Goal: Task Accomplishment & Management: Manage account settings

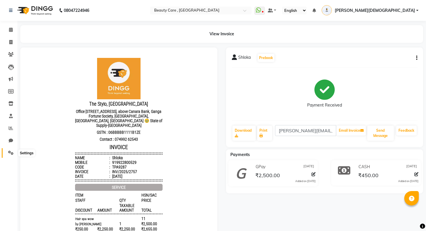
click at [10, 152] on icon at bounding box center [11, 153] width 6 height 4
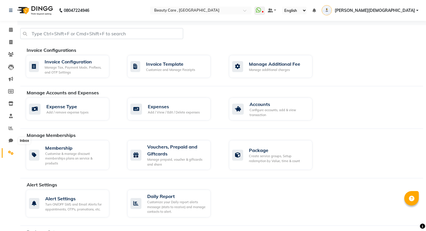
click at [10, 122] on li "Staff" at bounding box center [8, 116] width 17 height 12
click at [10, 103] on icon at bounding box center [10, 103] width 5 height 4
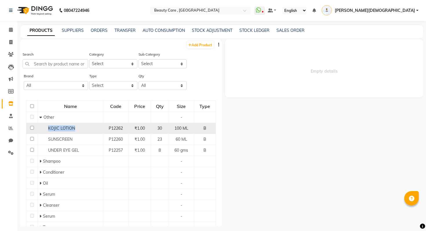
drag, startPoint x: 48, startPoint y: 127, endPoint x: 78, endPoint y: 127, distance: 30.4
click at [78, 127] on div "KOJIC LOTION" at bounding box center [70, 128] width 62 height 6
select select
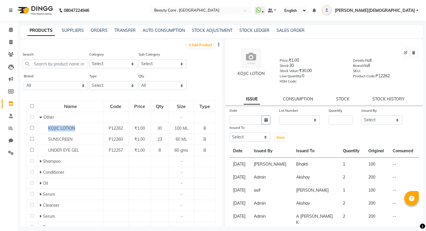
drag, startPoint x: 236, startPoint y: 75, endPoint x: 265, endPoint y: 76, distance: 28.7
click at [265, 76] on div "KOJIC LOTION" at bounding box center [251, 74] width 40 height 6
copy div "KOJIC LOTION"
click at [237, 9] on input "text" at bounding box center [195, 11] width 84 height 6
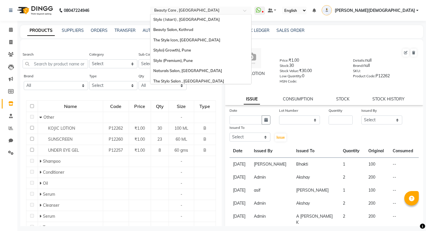
scroll to position [13, 0]
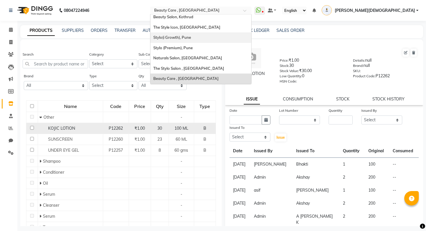
click at [120, 129] on span "P12262" at bounding box center [116, 128] width 14 height 5
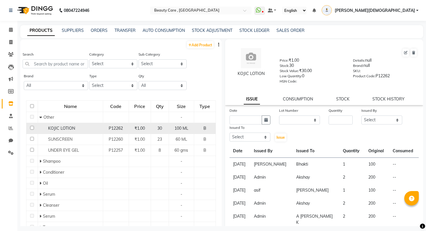
click at [123, 129] on span "P12262" at bounding box center [116, 128] width 14 height 5
click at [98, 130] on div "KOJIC LOTION" at bounding box center [70, 128] width 62 height 6
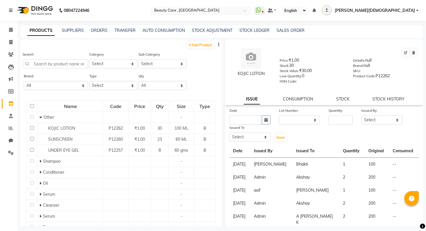
click at [237, 10] on input "text" at bounding box center [195, 11] width 84 height 6
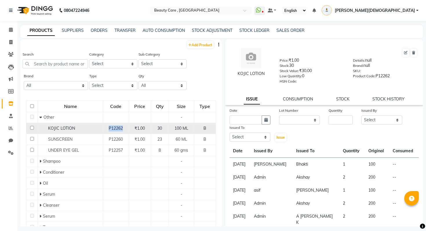
drag, startPoint x: 107, startPoint y: 130, endPoint x: 130, endPoint y: 130, distance: 22.3
click at [130, 130] on tr "KOJIC LOTION P12262 ₹1.00 30 100 ML B" at bounding box center [121, 128] width 190 height 11
copy span "P12262"
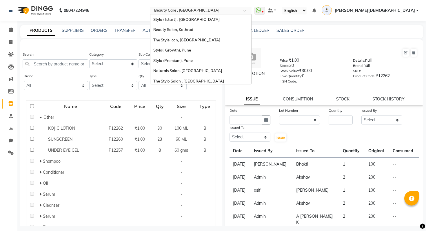
click at [219, 8] on div "× Beauty Care , Kandivali East" at bounding box center [186, 11] width 65 height 6
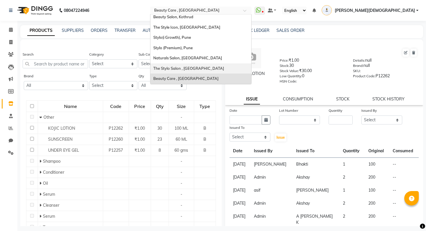
click at [224, 69] on span "The Stylo Salon , Mumbai" at bounding box center [188, 68] width 71 height 5
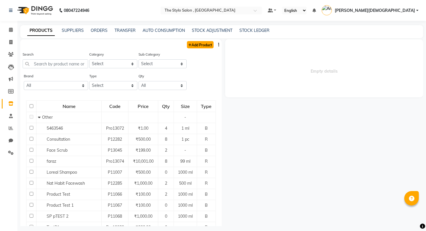
click at [196, 47] on link "Add Product" at bounding box center [200, 44] width 27 height 7
select select "true"
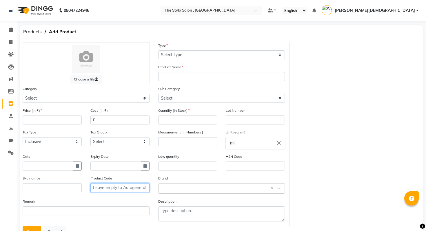
click at [124, 188] on input "text" at bounding box center [119, 187] width 59 height 9
paste input "P12262"
type input "P12262"
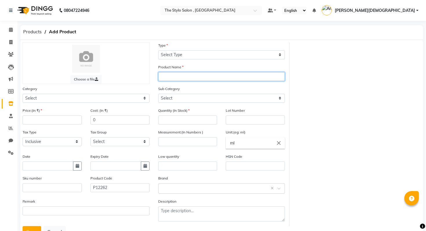
click at [188, 75] on input "text" at bounding box center [221, 76] width 127 height 9
type input "tete"
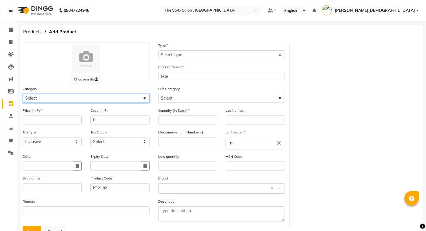
click at [88, 94] on select "Select Hair Personal Care Appliances Makeup Skin Beard Waxing Disposable Thread…" at bounding box center [86, 98] width 127 height 9
select select "101250"
click at [23, 94] on select "Select Hair Personal Care Appliances Makeup Skin Beard Waxing Disposable Thread…" at bounding box center [86, 98] width 127 height 9
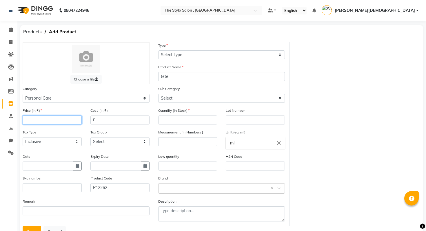
click at [70, 120] on input "number" at bounding box center [52, 120] width 59 height 9
type input "1"
type input "0"
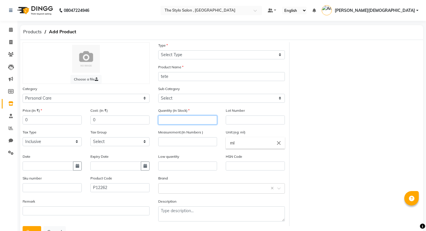
click at [203, 120] on input "number" at bounding box center [187, 120] width 59 height 9
type input "0"
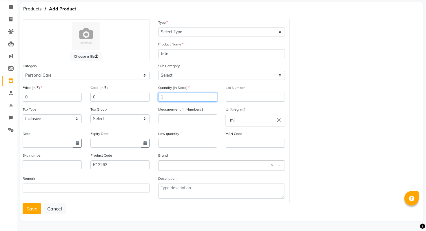
type input "1"
click at [173, 124] on div "Measurement:(In Numbers )" at bounding box center [188, 118] width 68 height 24
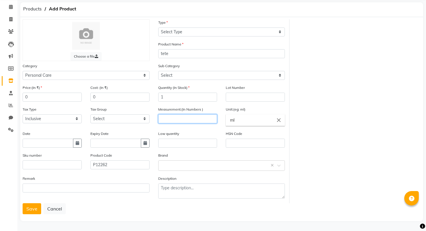
click at [172, 120] on input "number" at bounding box center [187, 118] width 59 height 9
type input "1"
click at [115, 197] on div "Remark" at bounding box center [86, 190] width 136 height 28
click at [36, 210] on button "Save" at bounding box center [32, 208] width 19 height 11
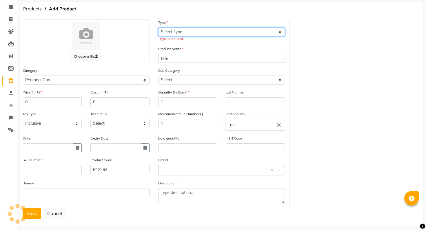
click at [199, 30] on select "Select Type Both Retail Consumable" at bounding box center [221, 32] width 127 height 9
select select "R"
click at [158, 28] on select "Select Type Both Retail Consumable" at bounding box center [221, 32] width 127 height 9
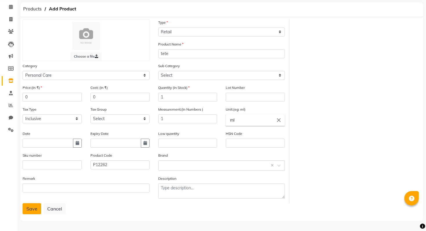
click at [32, 203] on form "Choose a file Type Select Type Both Retail Consumable Product Name tete Categor…" at bounding box center [222, 116] width 398 height 195
click at [32, 208] on button "Save" at bounding box center [32, 208] width 19 height 11
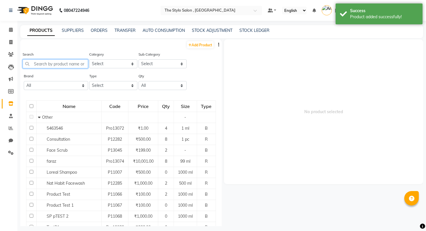
click at [71, 64] on input "text" at bounding box center [56, 63] width 66 height 9
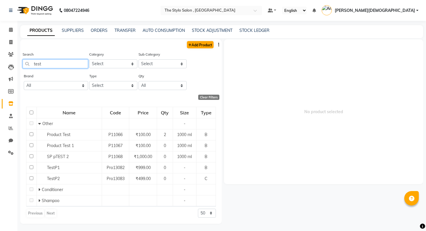
type input "test"
click at [205, 47] on link "Add Product" at bounding box center [200, 44] width 27 height 7
select select "true"
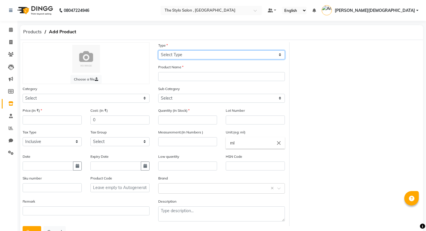
click at [186, 57] on select "Select Type Both Retail Consumable" at bounding box center [221, 54] width 127 height 9
click at [158, 50] on select "Select Type Both Retail Consumable" at bounding box center [221, 54] width 127 height 9
click at [178, 53] on select "Select Type Both Retail Consumable" at bounding box center [221, 54] width 127 height 9
select select "R"
click at [158, 50] on select "Select Type Both Retail Consumable" at bounding box center [221, 54] width 127 height 9
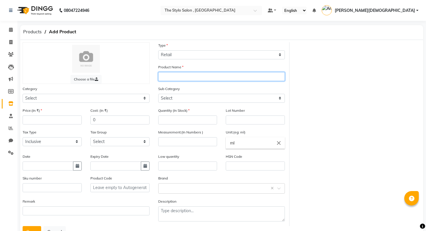
click at [176, 74] on input "text" at bounding box center [221, 76] width 127 height 9
type input "Test 1223"
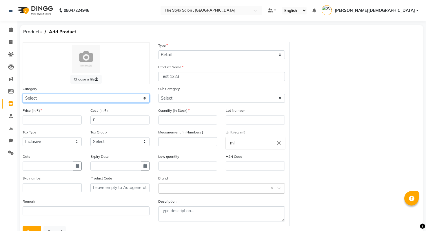
click at [103, 97] on select "Select Hair Personal Care Appliances Makeup Skin Beard Waxing Disposable Thread…" at bounding box center [86, 98] width 127 height 9
select select "101250"
click at [23, 94] on select "Select Hair Personal Care Appliances Makeup Skin Beard Waxing Disposable Thread…" at bounding box center [86, 98] width 127 height 9
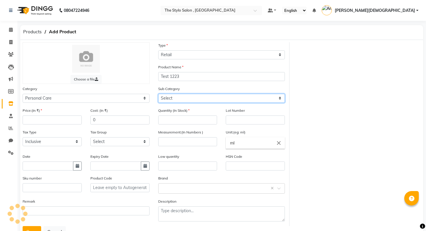
click at [167, 97] on select "Select Dental Care Grooming - Men Hand & Foot Gifts Cologne Other Care test1 te…" at bounding box center [221, 98] width 127 height 9
select select "101255"
click at [158, 94] on select "Select Dental Care Grooming - Men Hand & Foot Gifts Cologne Other Care test1 te…" at bounding box center [221, 98] width 127 height 9
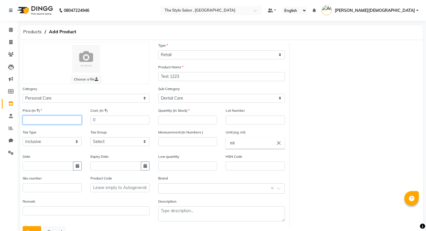
click at [78, 120] on input "number" at bounding box center [52, 120] width 59 height 9
type input "1"
type input "0"
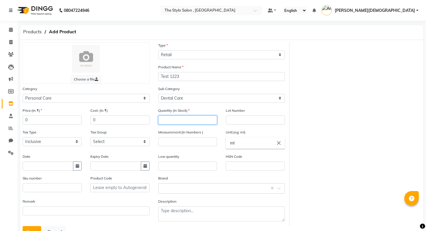
click at [179, 116] on input "number" at bounding box center [187, 120] width 59 height 9
type input "1"
click at [30, 228] on button "Save" at bounding box center [32, 231] width 19 height 11
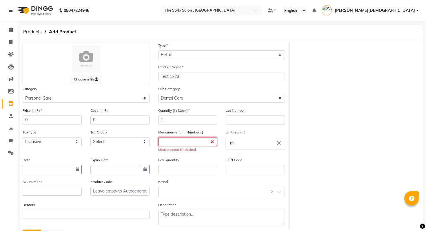
click at [174, 139] on input "number" at bounding box center [187, 141] width 59 height 9
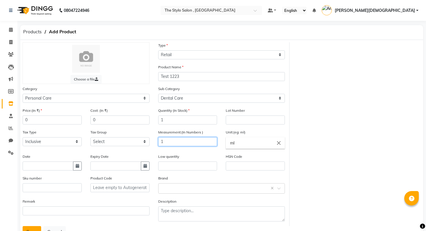
type input "1"
click at [30, 231] on button "Save" at bounding box center [32, 231] width 19 height 11
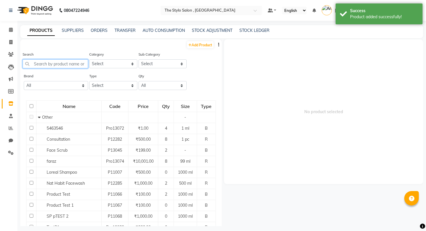
click at [61, 66] on input "text" at bounding box center [56, 63] width 66 height 9
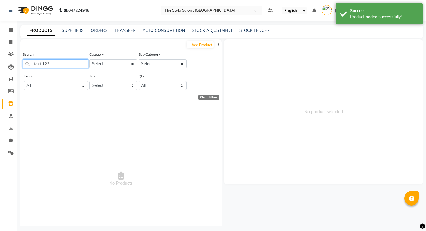
click at [55, 61] on input "test 123" at bounding box center [56, 63] width 66 height 9
click at [49, 64] on input "test 123" at bounding box center [56, 63] width 66 height 9
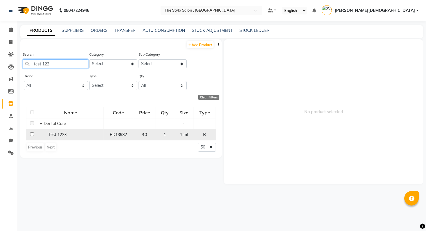
type input "test 122"
click at [63, 133] on span "Test 1223" at bounding box center [57, 134] width 18 height 5
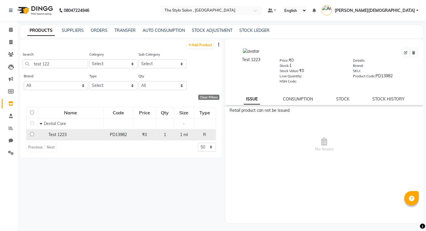
click at [112, 135] on span "PD13982" at bounding box center [118, 134] width 17 height 5
drag, startPoint x: 110, startPoint y: 135, endPoint x: 139, endPoint y: 135, distance: 29.0
click at [139, 135] on tr "Test 1223 PD13982 ₹0 1 1 ml R" at bounding box center [121, 134] width 190 height 11
copy span "PD13982"
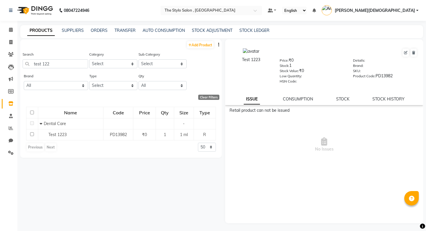
click at [242, 5] on nav "08047224946 Select Location × The Stylo Salon , Mumbai Default Panel My Panel E…" at bounding box center [213, 10] width 426 height 21
click at [243, 6] on div "Select Location × The Stylo Salon , Mumbai" at bounding box center [211, 10] width 101 height 9
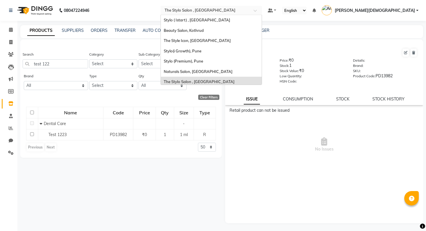
scroll to position [13, 0]
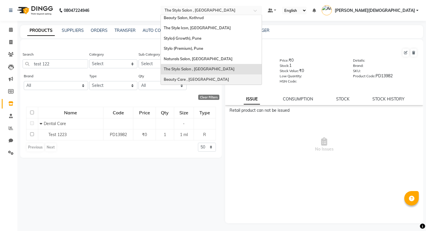
click at [229, 81] on span "Beauty Care , [GEOGRAPHIC_DATA]" at bounding box center [196, 79] width 65 height 5
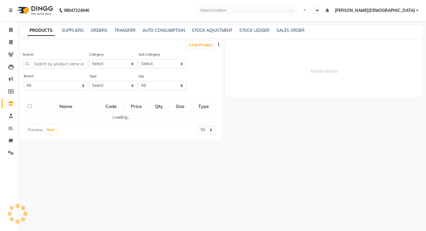
select select "en"
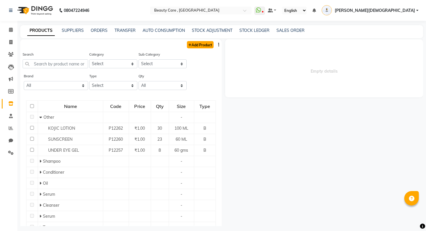
click at [205, 46] on link "Add Product" at bounding box center [200, 44] width 27 height 7
select select "true"
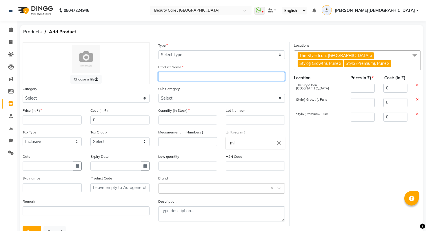
click at [185, 72] on input "text" at bounding box center [221, 76] width 127 height 9
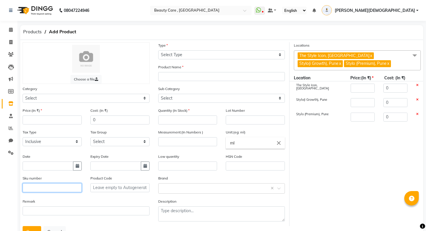
click at [50, 188] on input "text" at bounding box center [52, 187] width 59 height 9
click at [102, 187] on input "text" at bounding box center [119, 187] width 59 height 9
paste input "PD13982"
type input "PD13982"
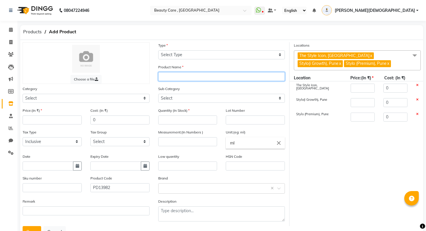
click at [183, 76] on input "text" at bounding box center [221, 76] width 127 height 9
type input "Test 1223"
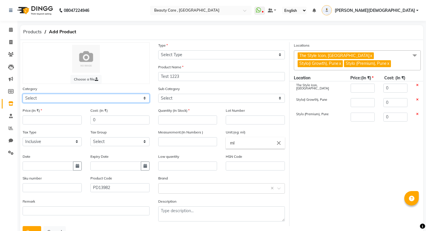
click at [66, 95] on select "Select Hair Personal Care Appliances Makeup Skin Beard Waxing Disposable Thread…" at bounding box center [86, 98] width 127 height 9
select select "101100"
click at [23, 94] on select "Select Hair Personal Care Appliances Makeup Skin Beard Waxing Disposable Thread…" at bounding box center [86, 98] width 127 height 9
click at [188, 106] on div "Sub Category Select" at bounding box center [222, 97] width 136 height 22
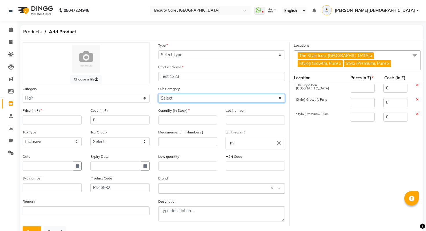
click at [187, 95] on select "Select Conditioner Shampoo Cream Mask Oil Serum Color Appliances Treatment Styl…" at bounding box center [221, 98] width 127 height 9
select select "101102"
click at [158, 94] on select "Select Conditioner Shampoo Cream Mask Oil Serum Color Appliances Treatment Styl…" at bounding box center [221, 98] width 127 height 9
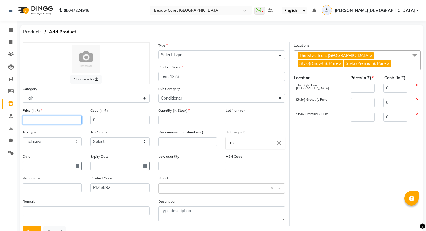
click at [45, 122] on input "number" at bounding box center [52, 120] width 59 height 9
type input "1"
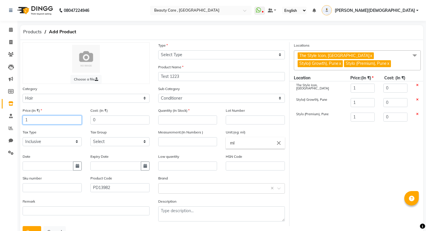
type input "1"
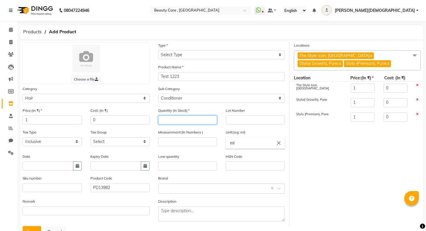
click at [175, 124] on input "number" at bounding box center [187, 120] width 59 height 9
type input "1"
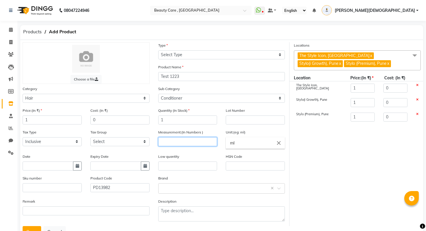
click at [191, 141] on input "number" at bounding box center [187, 141] width 59 height 9
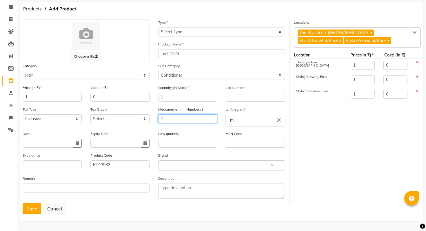
type input "1"
click at [31, 93] on input "1" at bounding box center [52, 97] width 59 height 9
click at [33, 98] on input "1" at bounding box center [52, 97] width 59 height 9
type input "0"
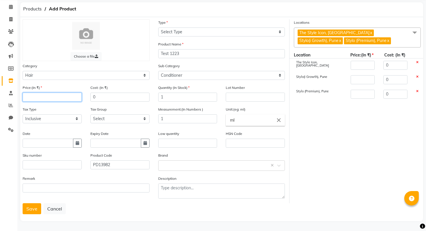
type input "0"
click at [26, 207] on button "Save" at bounding box center [32, 208] width 19 height 11
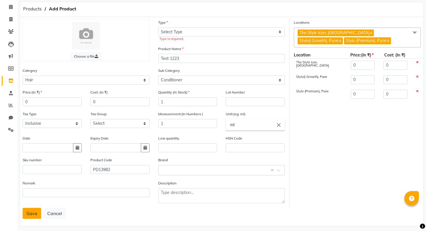
click at [31, 213] on button "Save" at bounding box center [32, 213] width 19 height 11
click at [195, 36] on select "Select Type Both Retail Consumable" at bounding box center [221, 32] width 127 height 9
select select "R"
click at [158, 28] on select "Select Type Both Retail Consumable" at bounding box center [221, 32] width 127 height 9
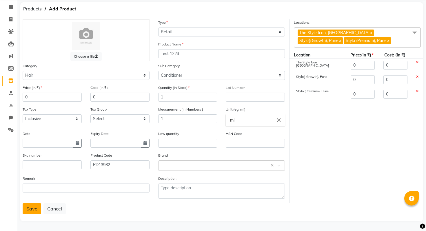
click at [37, 212] on button "Save" at bounding box center [32, 208] width 19 height 11
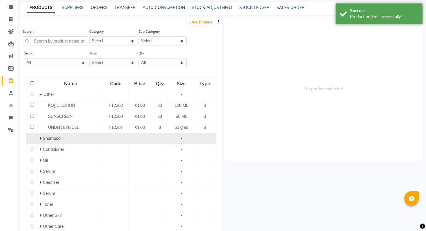
scroll to position [4, 0]
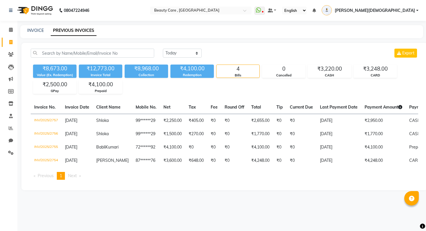
click at [6, 35] on li "Calendar" at bounding box center [8, 30] width 17 height 12
click at [13, 29] on span at bounding box center [11, 30] width 10 height 7
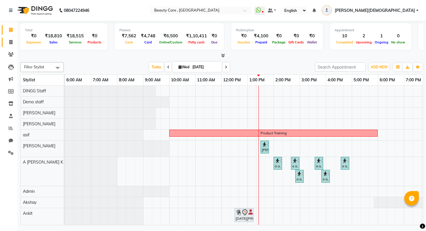
click at [9, 45] on span at bounding box center [11, 42] width 10 height 7
select select "service"
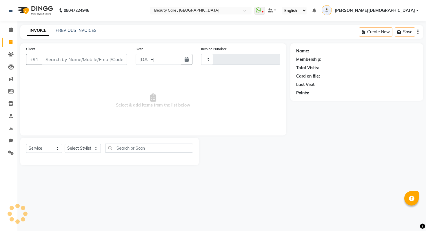
type input "2762"
select select "5646"
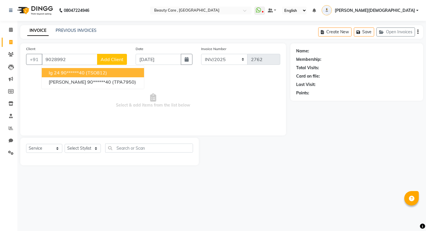
click at [75, 73] on ngb-highlight "90******40" at bounding box center [73, 73] width 24 height 6
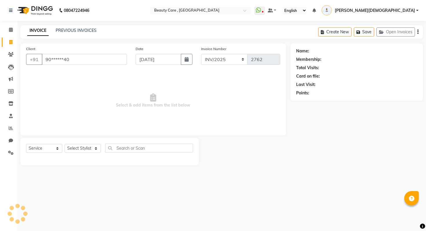
type input "90******40"
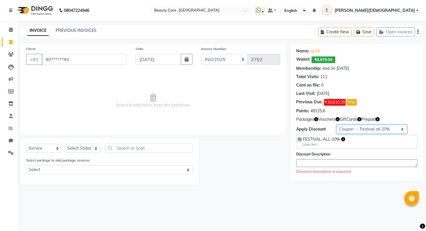
click at [356, 129] on select "Select Membership → prepaid discount Membership → yearly 10000 Loyalty → Loyalt…" at bounding box center [371, 129] width 71 height 9
select select "1: Object"
click at [336, 125] on select "Select Membership → prepaid discount Membership → yearly 10000 Loyalty → Loyalt…" at bounding box center [371, 129] width 71 height 9
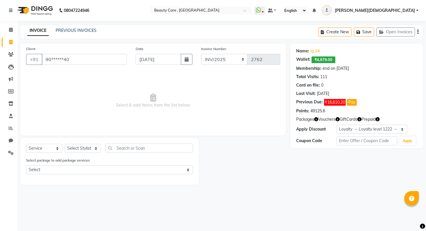
click at [10, 147] on li "Settings" at bounding box center [8, 153] width 17 height 12
click at [10, 158] on link "Settings" at bounding box center [9, 153] width 14 height 10
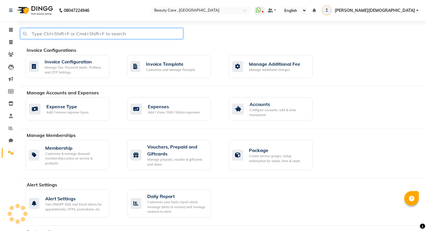
click at [106, 34] on input "text" at bounding box center [101, 33] width 163 height 11
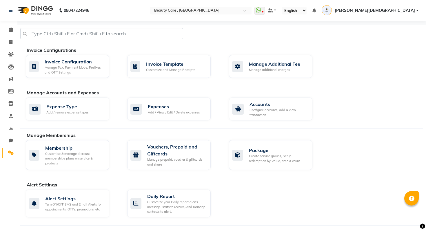
click at [10, 123] on li "Reports" at bounding box center [8, 128] width 17 height 12
click at [10, 132] on link "Reports" at bounding box center [9, 129] width 14 height 10
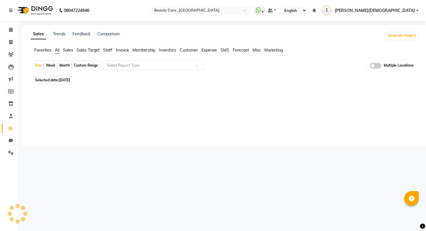
click at [136, 66] on input "text" at bounding box center [146, 66] width 83 height 6
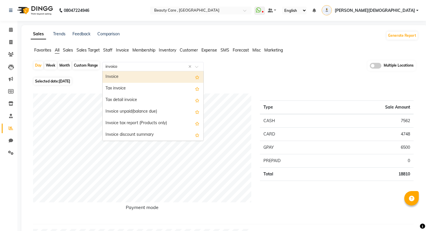
type input "invoice i"
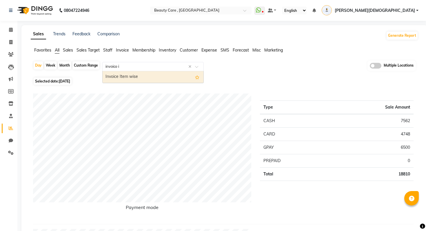
click at [137, 74] on div "Invoice Item wise" at bounding box center [153, 77] width 101 height 12
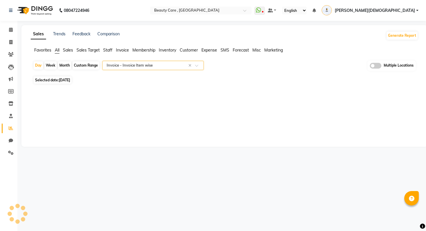
select select "csv"
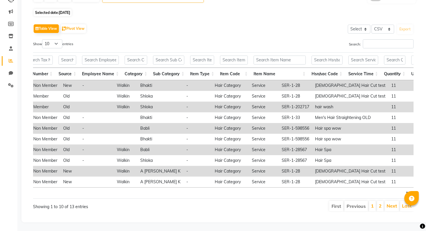
scroll to position [0, 552]
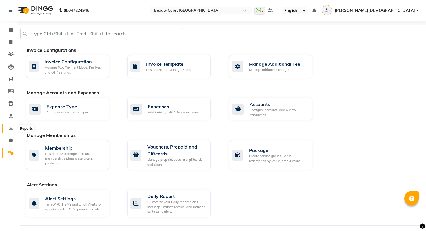
click at [14, 131] on span at bounding box center [11, 128] width 10 height 7
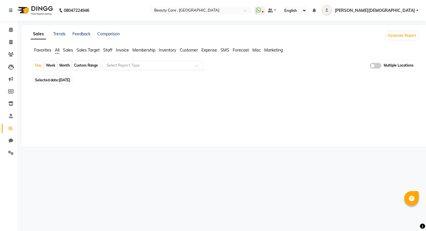
click at [146, 62] on div "Select Report Type" at bounding box center [152, 65] width 101 height 9
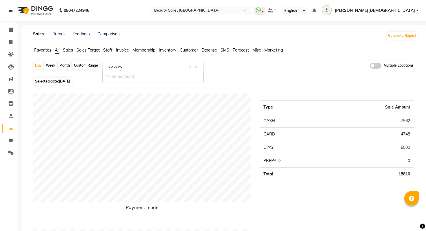
type input "invoice i"
click at [141, 74] on div "Invoice Item wise" at bounding box center [153, 77] width 101 height 12
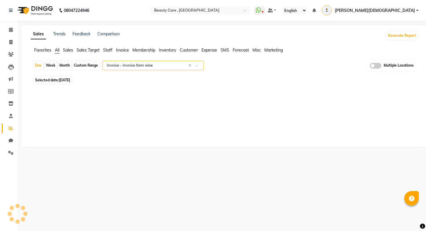
select select "csv"
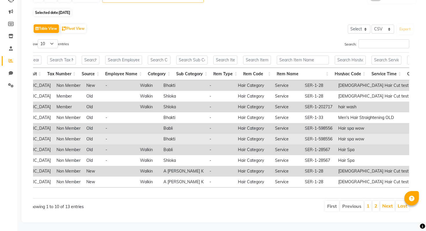
scroll to position [0, 335]
